Goal: Find specific page/section: Find specific page/section

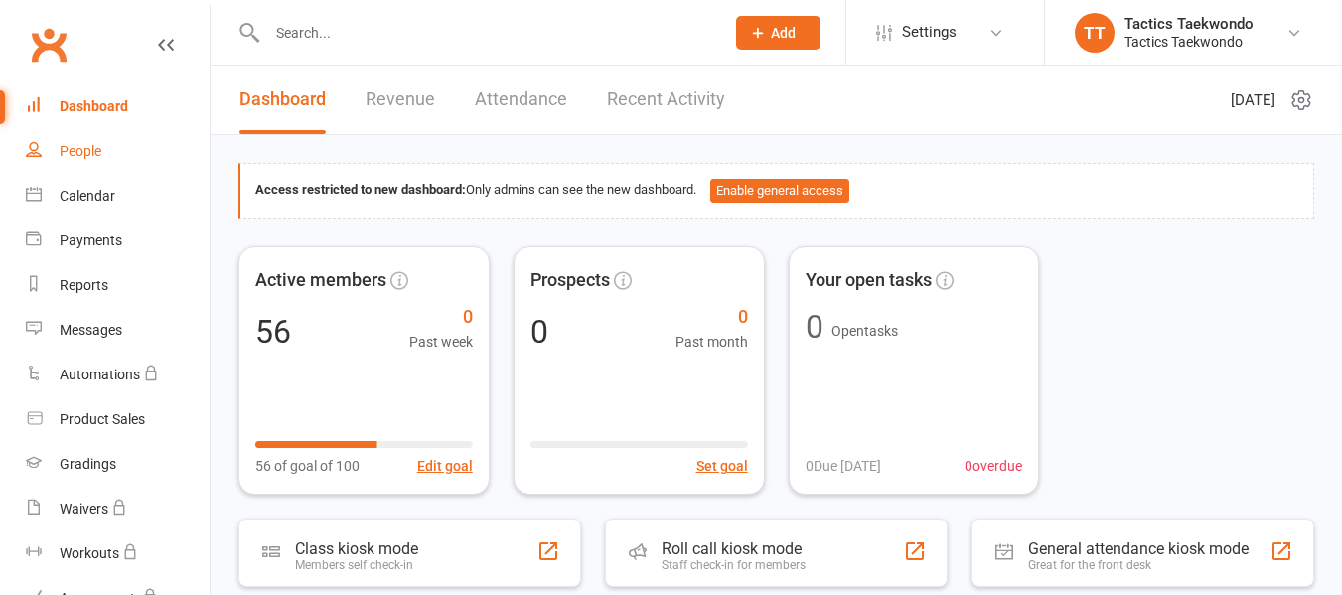
click at [78, 149] on div "People" at bounding box center [81, 151] width 42 height 16
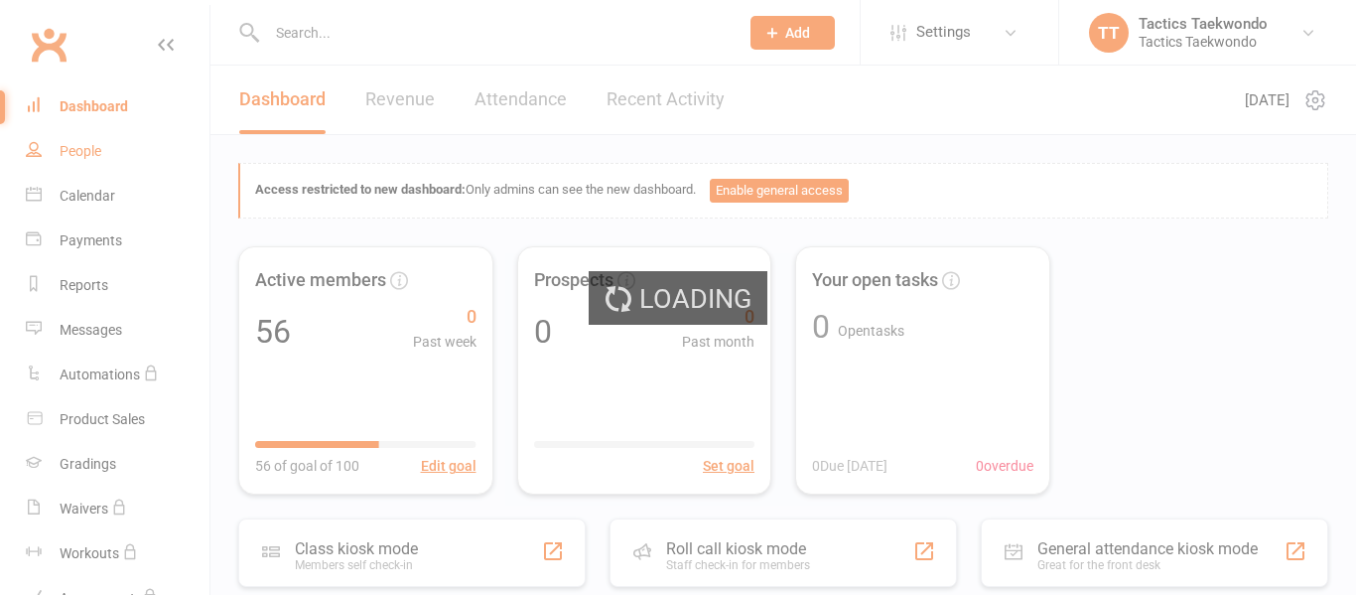
select select "100"
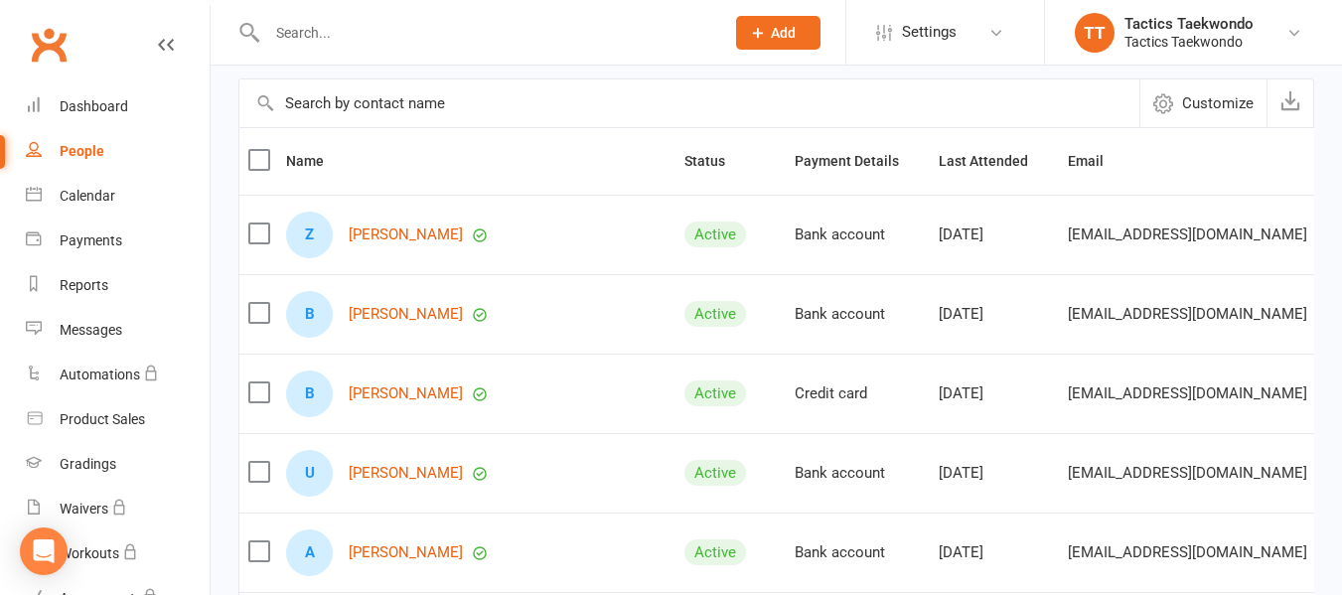
scroll to position [151, 0]
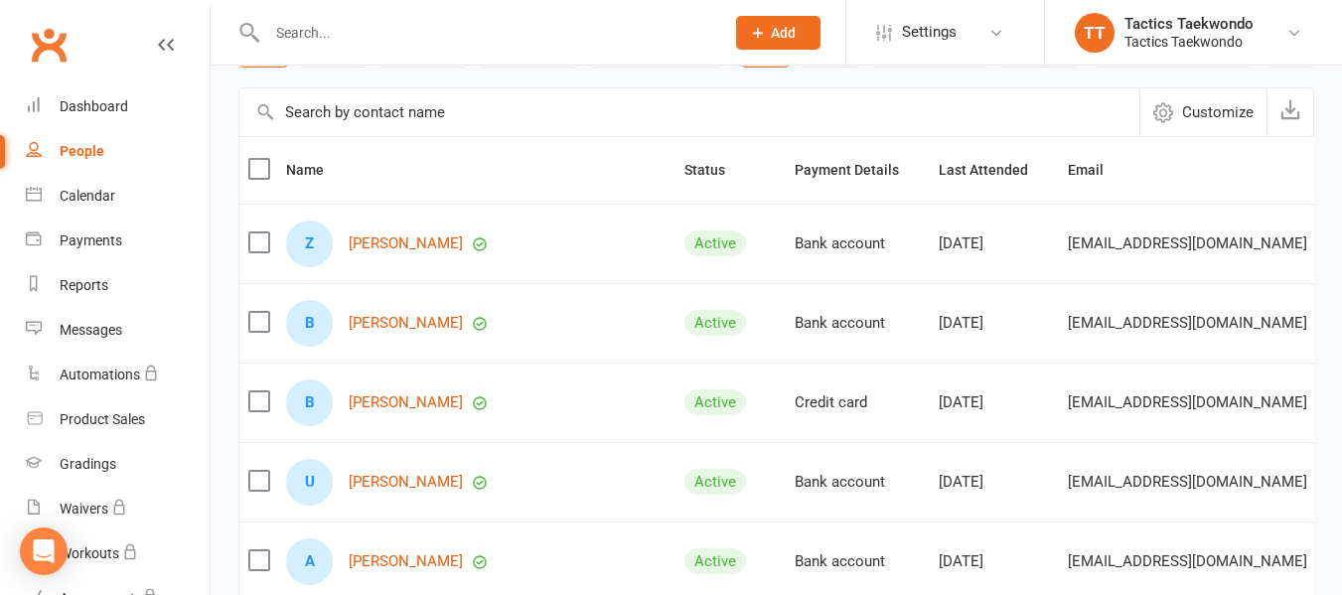
drag, startPoint x: 390, startPoint y: 494, endPoint x: 386, endPoint y: 521, distance: 28.1
click at [386, 521] on td "U [PERSON_NAME]" at bounding box center [476, 481] width 398 height 79
drag, startPoint x: 427, startPoint y: 508, endPoint x: 337, endPoint y: 507, distance: 90.4
click at [337, 505] on div "U [PERSON_NAME]" at bounding box center [476, 482] width 380 height 47
drag, startPoint x: 444, startPoint y: 506, endPoint x: 344, endPoint y: 508, distance: 100.3
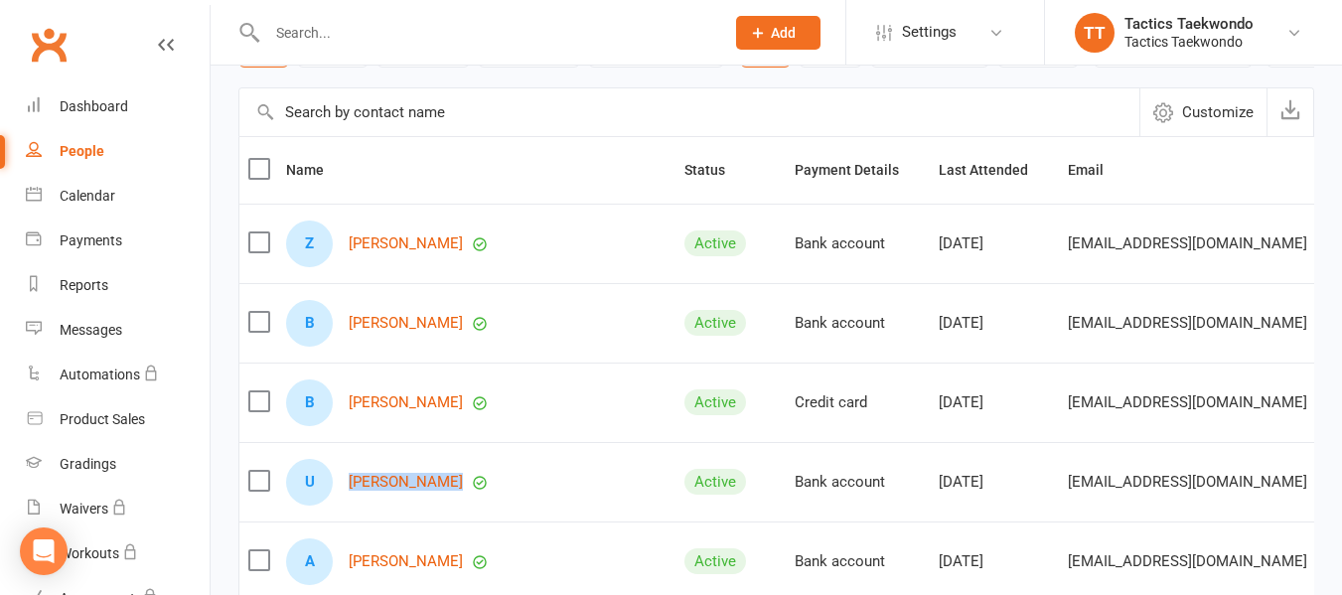
click at [344, 505] on div "U [PERSON_NAME]" at bounding box center [476, 482] width 380 height 47
copy div "[PERSON_NAME]"
drag, startPoint x: 458, startPoint y: 560, endPoint x: 316, endPoint y: 545, distance: 142.8
click at [316, 545] on td "A [PERSON_NAME]" at bounding box center [476, 560] width 398 height 79
copy div "[PERSON_NAME]"
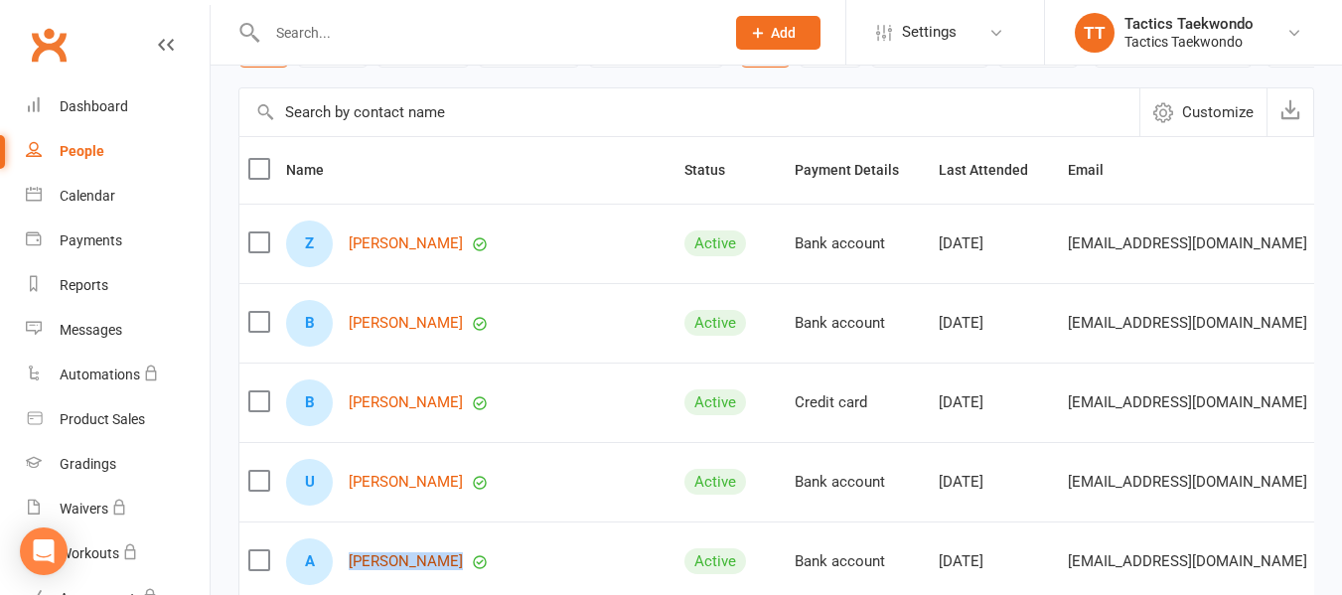
copy div "[PERSON_NAME]"
drag, startPoint x: 416, startPoint y: 580, endPoint x: 409, endPoint y: 571, distance: 11.3
copy div "[PERSON_NAME]"
